Goal: Task Accomplishment & Management: Use online tool/utility

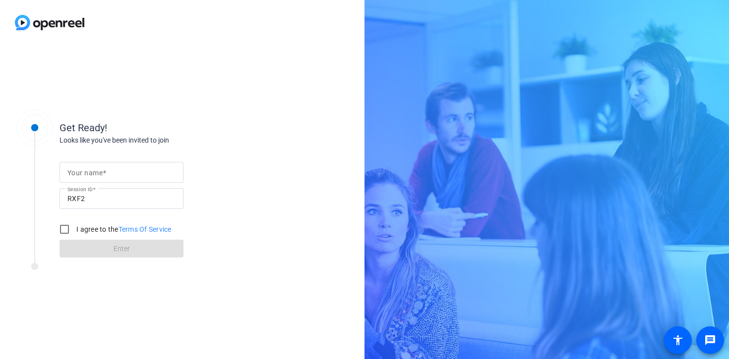
click at [90, 175] on mat-label "Your name" at bounding box center [84, 173] width 35 height 8
click at [90, 175] on input "Your name" at bounding box center [121, 173] width 108 height 12
type input "[PERSON_NAME]"
click at [71, 231] on input "I agree to the Terms Of Service" at bounding box center [65, 230] width 20 height 20
checkbox input "true"
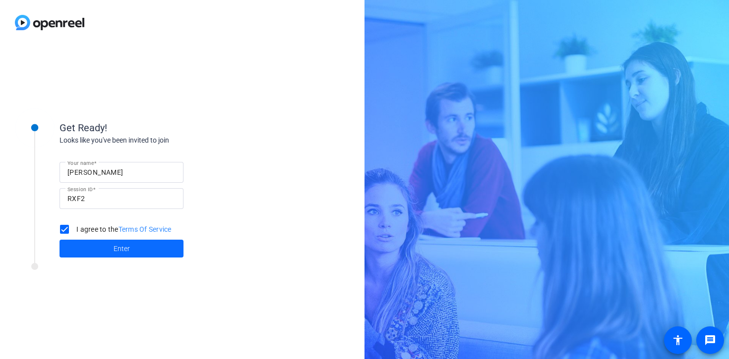
click at [91, 247] on span at bounding box center [121, 249] width 124 height 24
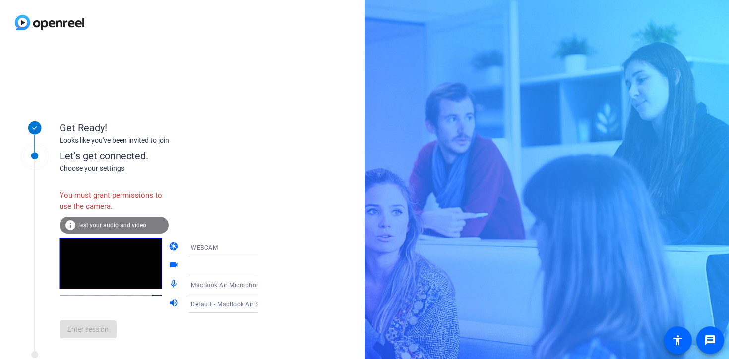
click at [207, 251] on span "WEBCAM" at bounding box center [204, 247] width 27 height 7
click at [219, 232] on div at bounding box center [364, 179] width 729 height 359
click at [197, 254] on div "WEBCAM" at bounding box center [230, 247] width 79 height 19
click at [190, 272] on span "WEBCAM" at bounding box center [190, 267] width 26 height 12
click at [191, 271] on div at bounding box center [228, 266] width 74 height 12
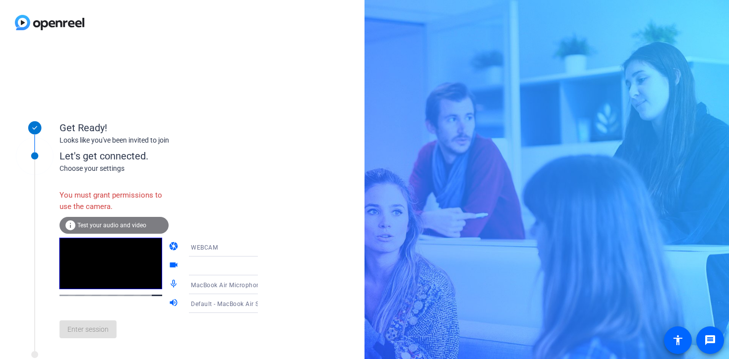
click at [97, 226] on span "Test your audio and video" at bounding box center [111, 225] width 69 height 7
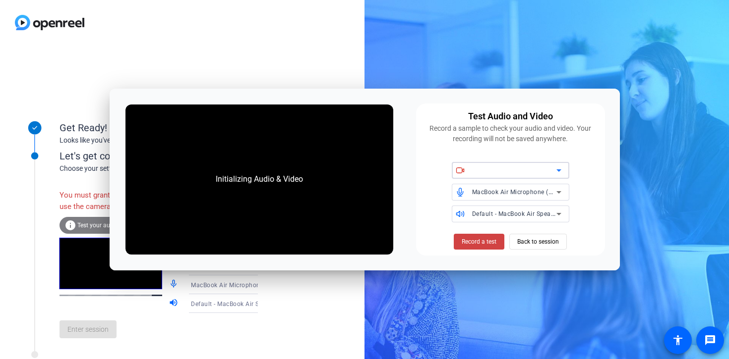
click at [492, 173] on div at bounding box center [514, 171] width 84 height 12
click at [497, 172] on div at bounding box center [514, 171] width 84 height 12
click at [543, 236] on span "Back to session" at bounding box center [538, 241] width 42 height 19
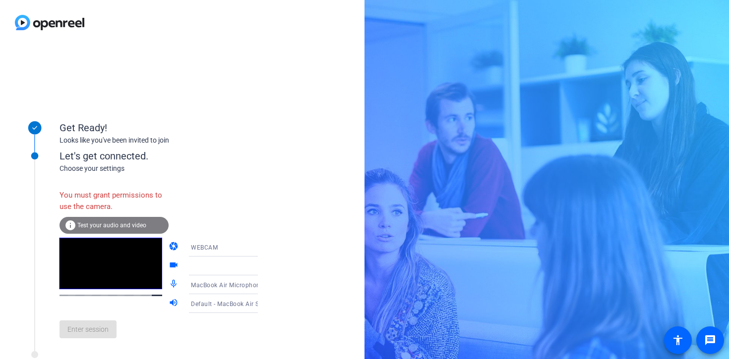
click at [83, 330] on div "Enter session" at bounding box center [168, 329] width 219 height 33
click at [84, 336] on div "Enter session" at bounding box center [168, 329] width 219 height 33
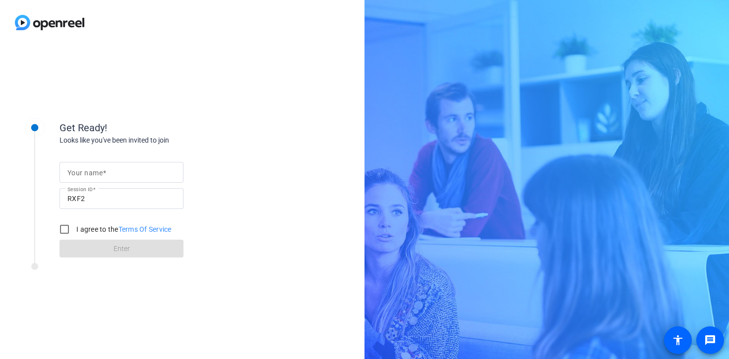
click at [121, 176] on input "Your name" at bounding box center [121, 173] width 108 height 12
type input "e"
type input "[PERSON_NAME]"
click at [63, 233] on input "I agree to the Terms Of Service" at bounding box center [65, 230] width 20 height 20
checkbox input "true"
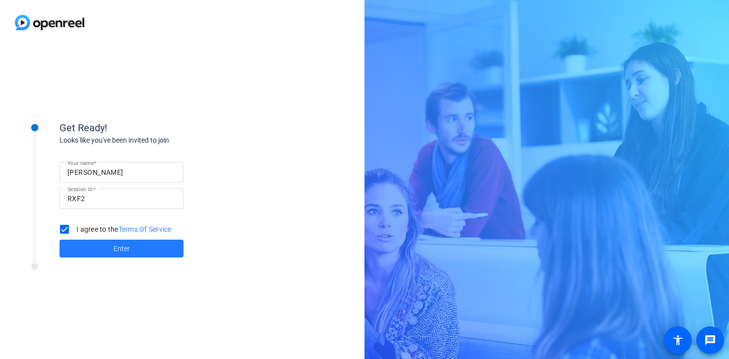
click at [79, 240] on span at bounding box center [121, 249] width 124 height 24
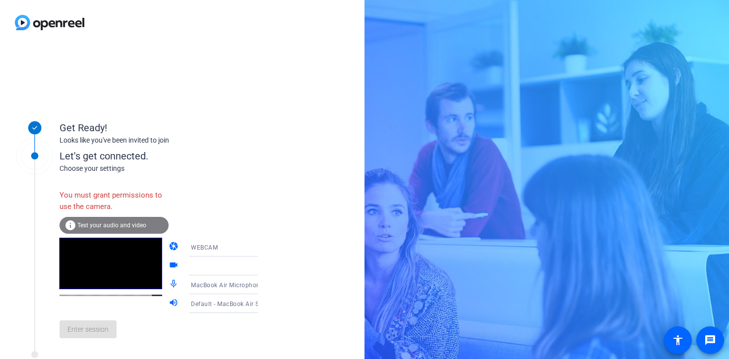
click at [203, 258] on div at bounding box center [230, 266] width 79 height 19
click at [200, 245] on span "WEBCAM" at bounding box center [204, 247] width 27 height 7
click at [196, 289] on span "DESKTOP" at bounding box center [191, 287] width 28 height 12
click at [183, 240] on div "DESKTOP" at bounding box center [230, 247] width 95 height 19
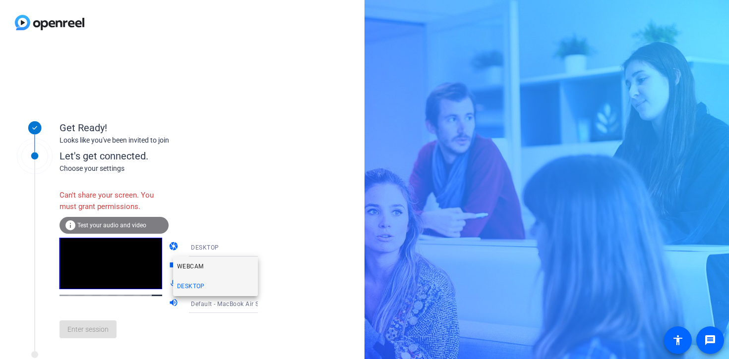
click at [187, 269] on span "WEBCAM" at bounding box center [190, 267] width 26 height 12
click at [191, 266] on div at bounding box center [228, 266] width 74 height 12
click at [208, 266] on div at bounding box center [228, 266] width 74 height 12
click at [191, 305] on span "Default - MacBook Air Speakers (Built-in)" at bounding box center [249, 304] width 117 height 8
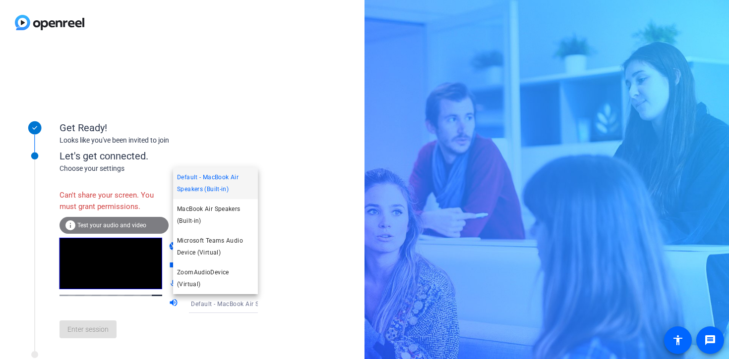
click at [186, 305] on div at bounding box center [364, 179] width 729 height 359
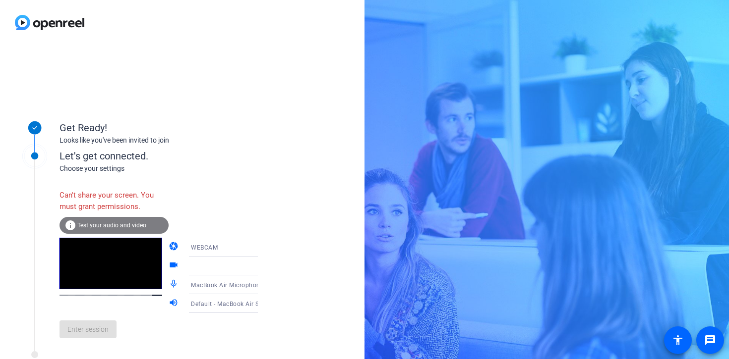
click at [87, 227] on span "Test your audio and video" at bounding box center [111, 225] width 69 height 7
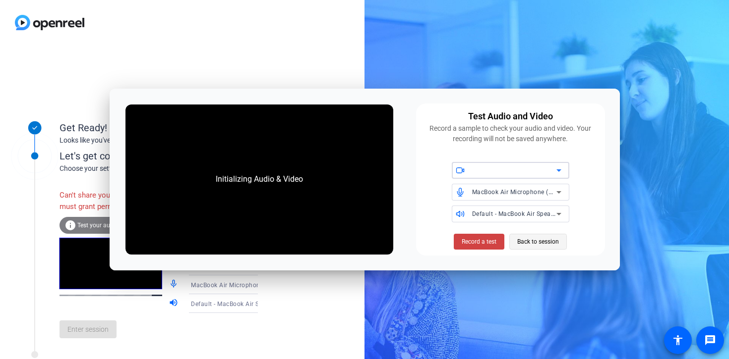
click at [522, 243] on span "Back to session" at bounding box center [538, 241] width 42 height 19
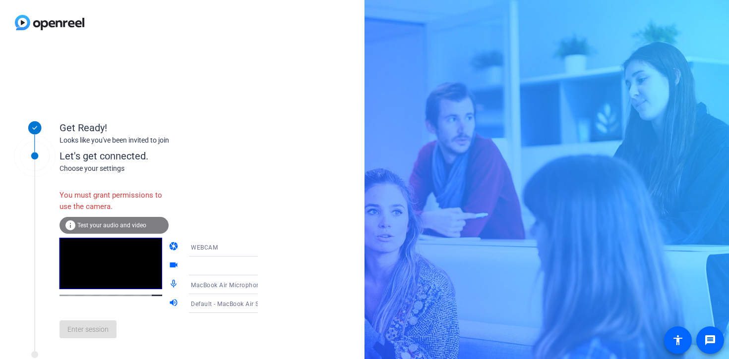
click at [93, 228] on div "info Test your audio and video" at bounding box center [113, 225] width 109 height 17
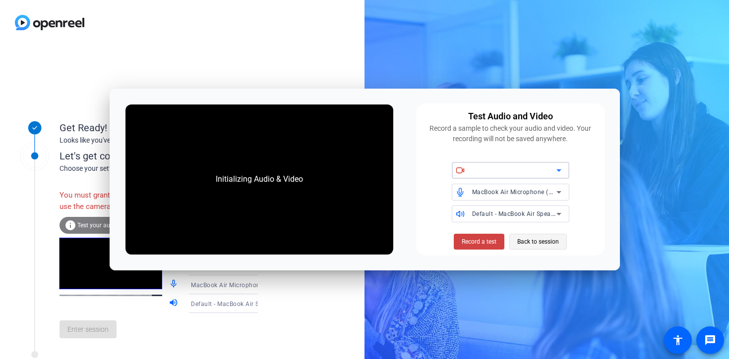
click at [521, 241] on span "Back to session" at bounding box center [538, 241] width 42 height 19
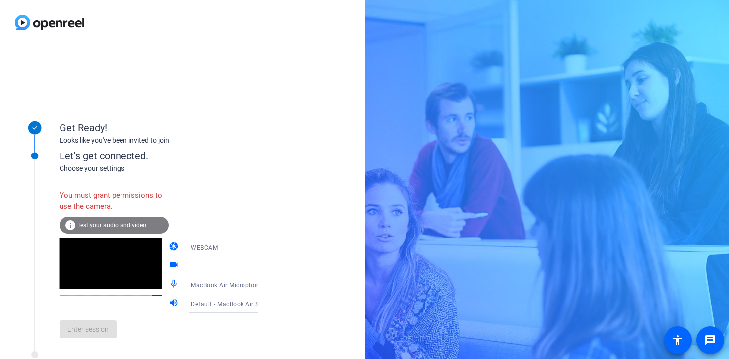
click at [191, 246] on span "WEBCAM" at bounding box center [204, 247] width 27 height 7
click at [169, 247] on div at bounding box center [364, 179] width 729 height 359
click at [94, 335] on div "Enter session" at bounding box center [168, 329] width 219 height 33
click at [113, 122] on div "Get Ready!" at bounding box center [158, 127] width 198 height 15
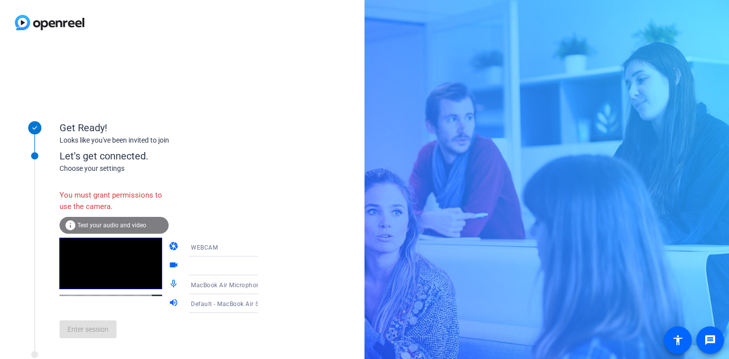
click at [73, 223] on mat-icon "info" at bounding box center [70, 226] width 12 height 12
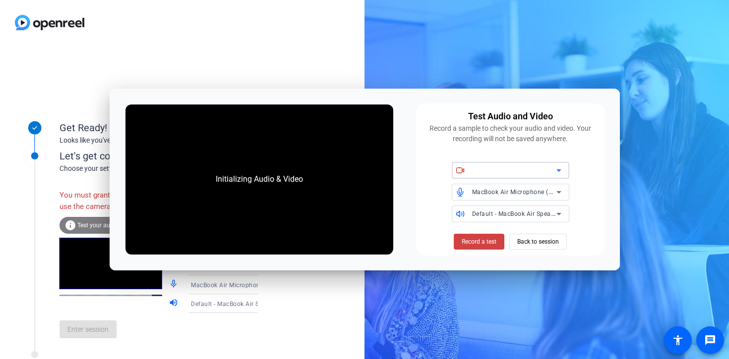
click at [73, 222] on mat-icon "info" at bounding box center [70, 226] width 12 height 12
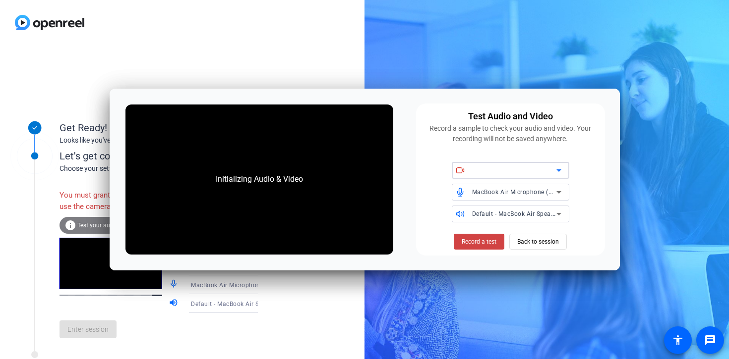
click at [64, 220] on mat-icon "info" at bounding box center [70, 226] width 12 height 12
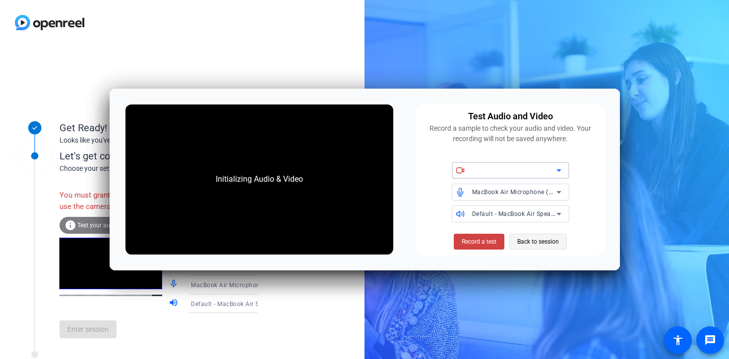
click at [527, 240] on span "Back to session" at bounding box center [538, 241] width 42 height 19
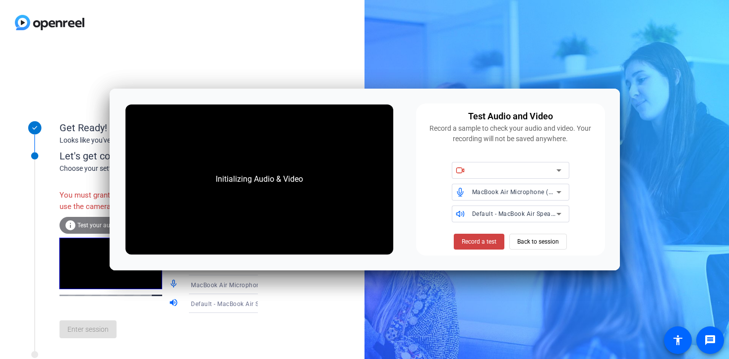
click at [272, 17] on div at bounding box center [182, 22] width 364 height 45
click at [229, 42] on div at bounding box center [182, 22] width 364 height 45
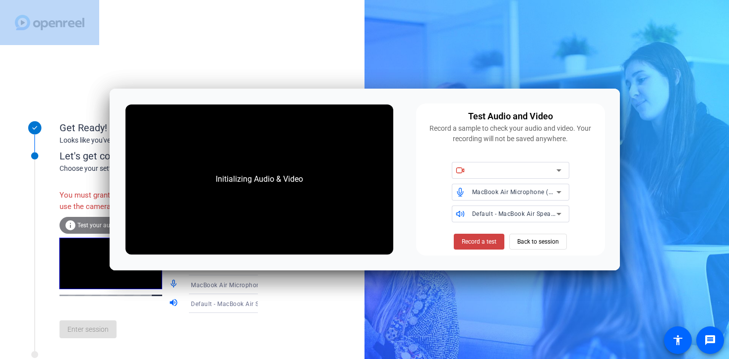
click at [229, 42] on div at bounding box center [182, 22] width 364 height 45
click at [556, 62] on div "Get Ready! Looks like you've been invited to join Let's get connected. Choose y…" at bounding box center [364, 179] width 729 height 359
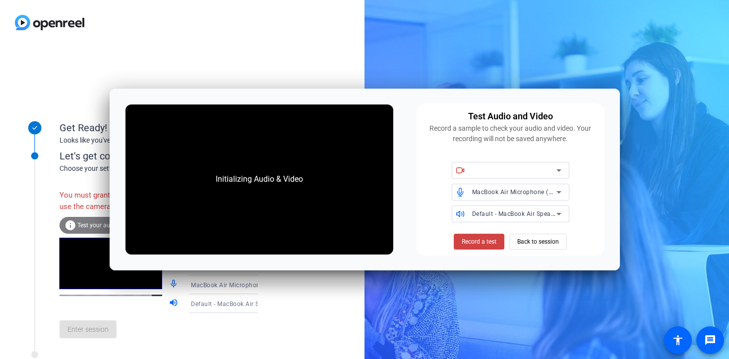
click at [482, 172] on div at bounding box center [514, 171] width 84 height 12
click at [483, 170] on div at bounding box center [514, 171] width 84 height 12
click at [558, 169] on icon at bounding box center [559, 171] width 12 height 12
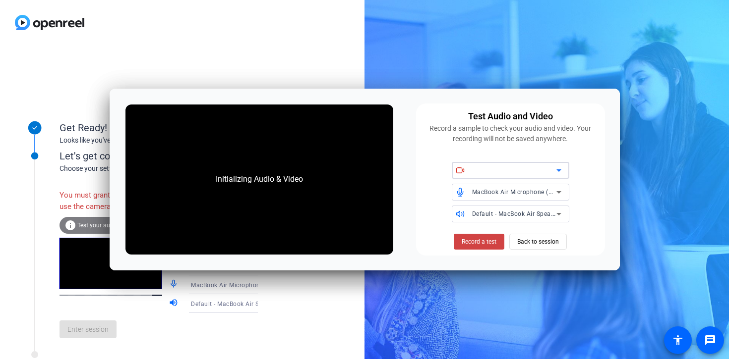
click at [558, 169] on icon at bounding box center [559, 171] width 12 height 12
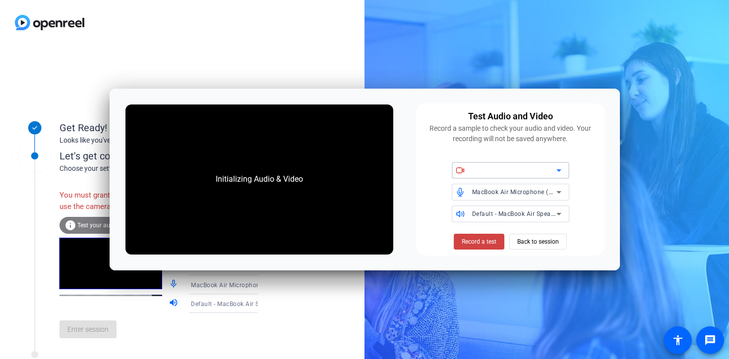
click at [558, 169] on icon at bounding box center [559, 171] width 12 height 12
click at [534, 242] on span "Back to session" at bounding box center [538, 241] width 42 height 19
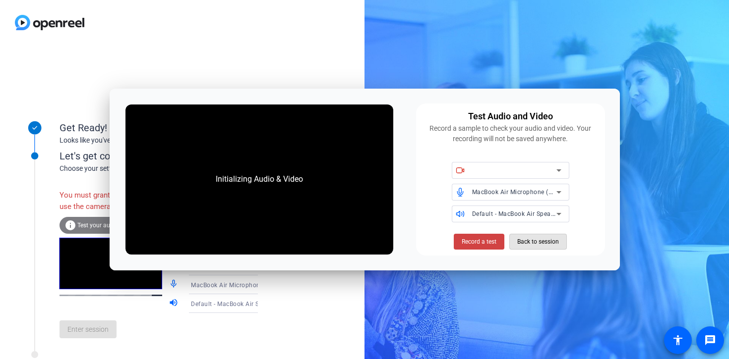
click at [534, 242] on span "Back to session" at bounding box center [538, 241] width 42 height 19
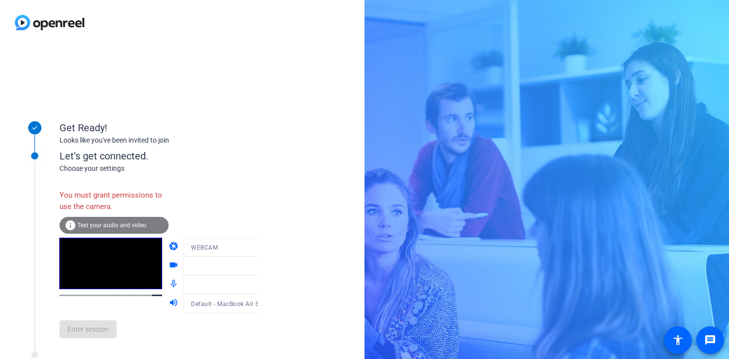
click at [118, 192] on div "You must grant permissions to use the camera." at bounding box center [113, 201] width 109 height 32
click at [707, 335] on mat-icon "message" at bounding box center [710, 341] width 12 height 12
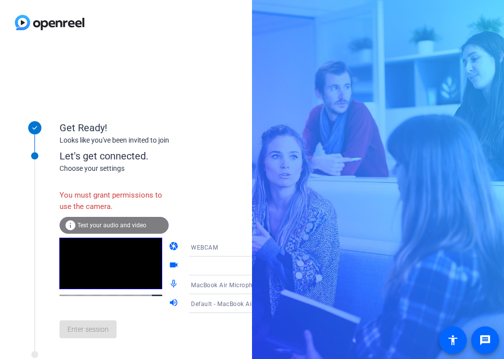
click at [500, 139] on div "Get Ready! Looks like you've been invited to join Let's get connected. Choose y…" at bounding box center [252, 179] width 504 height 359
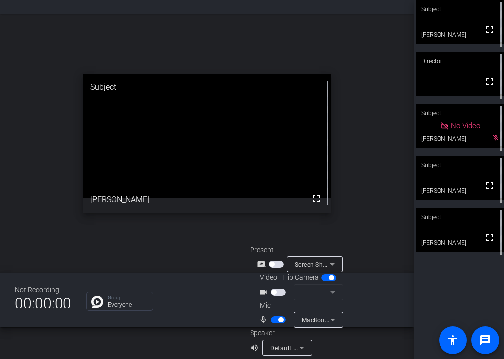
scroll to position [32, 0]
click at [279, 318] on span "button" at bounding box center [280, 319] width 5 height 5
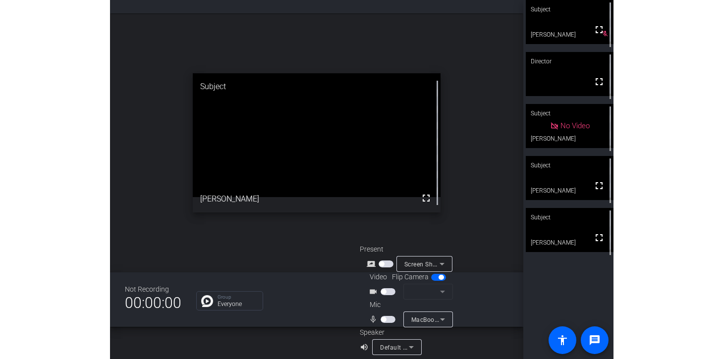
scroll to position [39, 0]
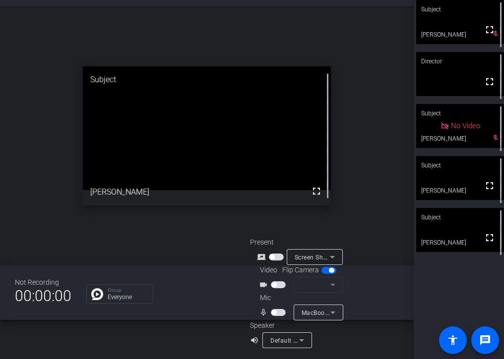
click at [324, 270] on span "button" at bounding box center [328, 270] width 15 height 7
click at [486, 339] on mat-icon "message" at bounding box center [485, 341] width 12 height 12
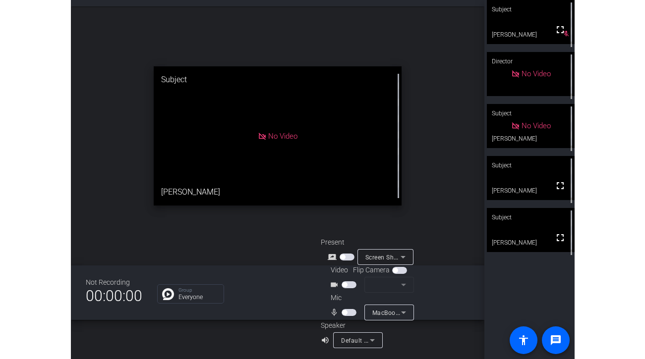
scroll to position [11, 0]
